Goal: Task Accomplishment & Management: Manage account settings

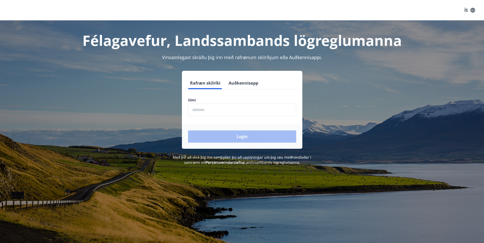
click at [225, 115] on input "phone" at bounding box center [242, 110] width 108 height 13
type input "********"
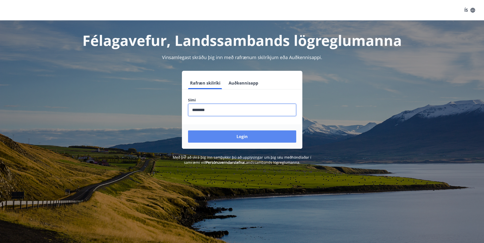
click at [225, 135] on button "Login" at bounding box center [242, 137] width 108 height 12
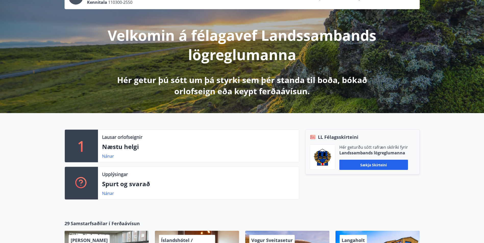
scroll to position [10, 0]
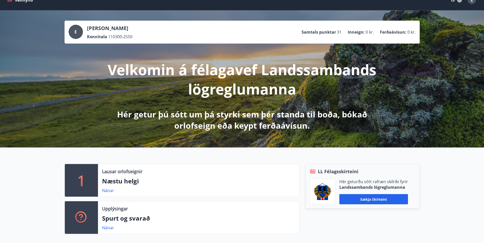
click at [321, 32] on p "Samtals punktar" at bounding box center [319, 32] width 34 height 6
drag, startPoint x: 344, startPoint y: 33, endPoint x: 302, endPoint y: 33, distance: 41.3
click at [302, 33] on div "E Elísabet Rún Stefánsdóttir Kennitala 110300-2550 Samtals punktar 31 Inneign :…" at bounding box center [242, 32] width 347 height 15
drag, startPoint x: 302, startPoint y: 33, endPoint x: 325, endPoint y: 31, distance: 22.8
click at [325, 31] on p "Samtals punktar" at bounding box center [319, 32] width 34 height 6
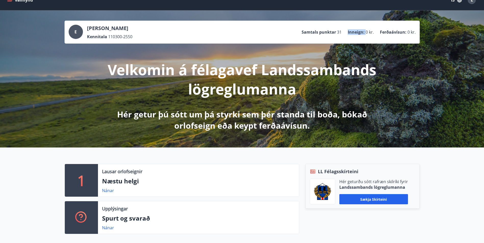
drag, startPoint x: 345, startPoint y: 31, endPoint x: 366, endPoint y: 34, distance: 21.3
click at [366, 34] on ul "Samtals punktar 31 Inneign : 0 kr. Ferðaávísun : 0 kr." at bounding box center [359, 32] width 114 height 10
drag, startPoint x: 366, startPoint y: 34, endPoint x: 353, endPoint y: 36, distance: 12.9
click at [353, 36] on ul "Samtals punktar 31 Inneign : 0 kr. Ferðaávísun : 0 kr." at bounding box center [359, 32] width 114 height 10
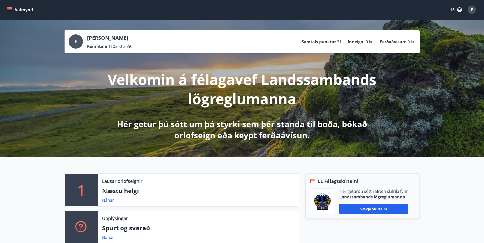
scroll to position [0, 0]
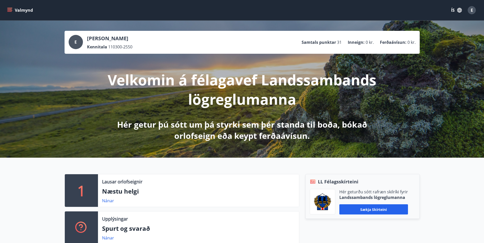
click at [8, 8] on icon "menu" at bounding box center [9, 10] width 5 height 5
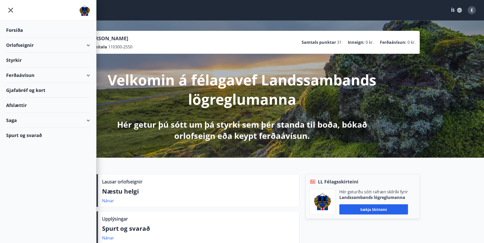
click at [22, 92] on div "Gjafabréf og kort" at bounding box center [48, 90] width 84 height 15
click at [16, 11] on div at bounding box center [48, 10] width 96 height 21
click at [12, 10] on icon "menu" at bounding box center [10, 10] width 9 height 9
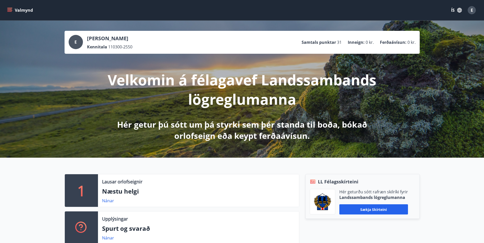
click at [19, 10] on button "Valmynd" at bounding box center [20, 10] width 29 height 9
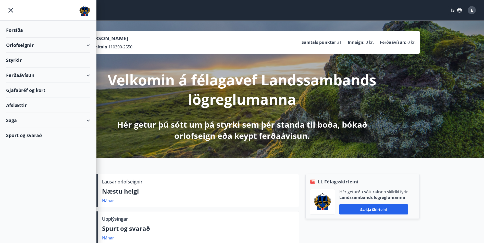
click at [17, 10] on div at bounding box center [48, 10] width 96 height 21
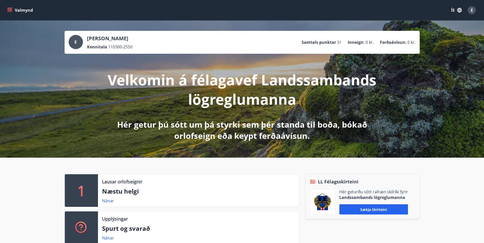
click at [5, 9] on div "Valmynd ÍS E" at bounding box center [242, 10] width 484 height 20
click at [8, 14] on button "Valmynd" at bounding box center [20, 10] width 29 height 9
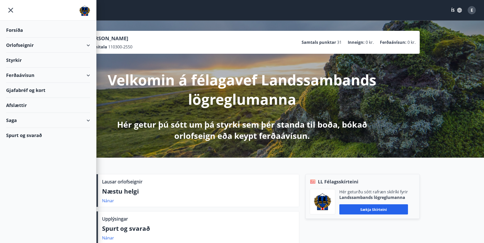
click at [21, 72] on div "Ferðaávísun" at bounding box center [48, 75] width 84 height 15
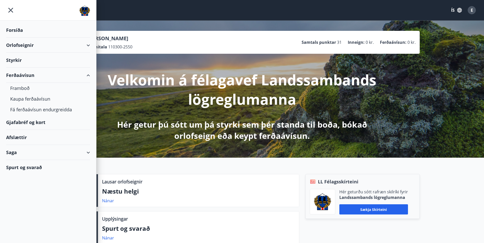
click at [24, 120] on div "Gjafabréf og kort" at bounding box center [48, 122] width 84 height 15
